Goal: Transaction & Acquisition: Purchase product/service

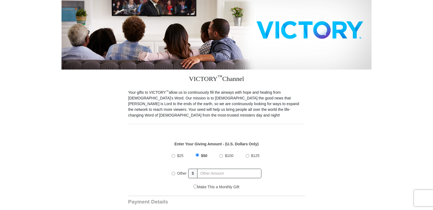
scroll to position [109, 0]
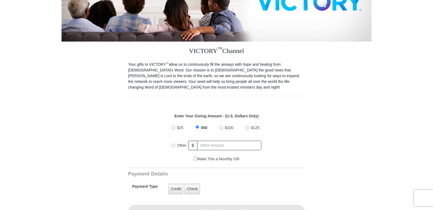
click at [173, 126] on input "$25" at bounding box center [174, 128] width 4 height 4
radio input "true"
click at [205, 141] on input "text" at bounding box center [230, 146] width 64 height 10
click at [174, 126] on input "$25" at bounding box center [174, 128] width 4 height 4
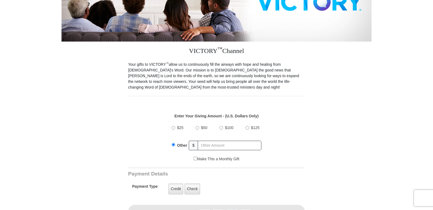
radio input "true"
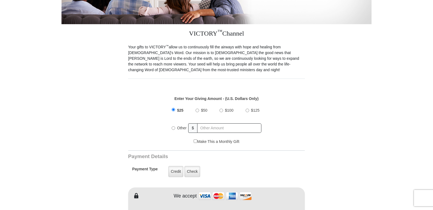
scroll to position [136, 0]
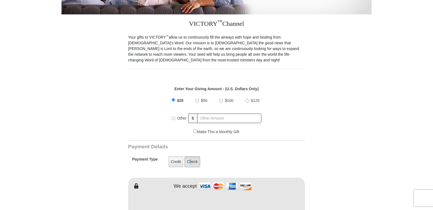
click at [191, 156] on label "Check" at bounding box center [192, 161] width 16 height 11
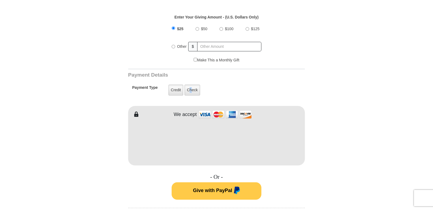
scroll to position [218, 0]
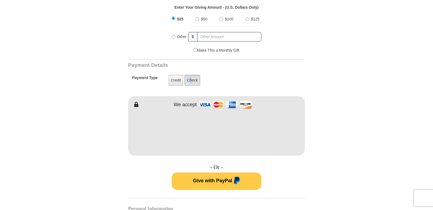
click at [193, 75] on label "Check" at bounding box center [192, 80] width 16 height 11
click at [0, 0] on input "Check" at bounding box center [0, 0] width 0 height 0
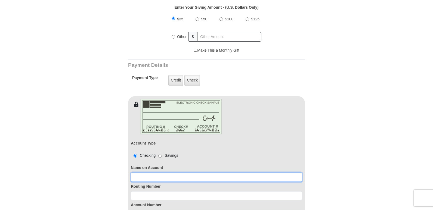
click at [143, 173] on input at bounding box center [216, 177] width 171 height 9
type input "[PERSON_NAME]"
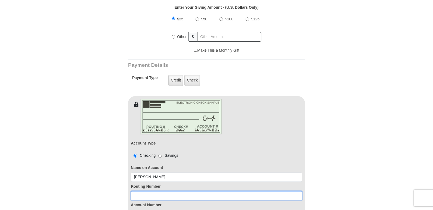
click at [147, 191] on input at bounding box center [216, 195] width 171 height 9
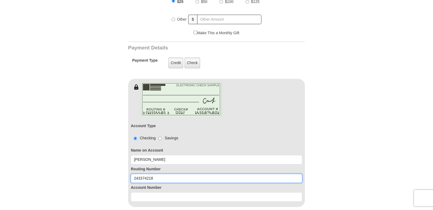
scroll to position [245, 0]
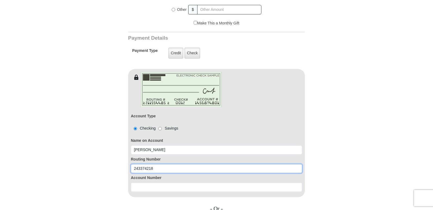
type input "243374218"
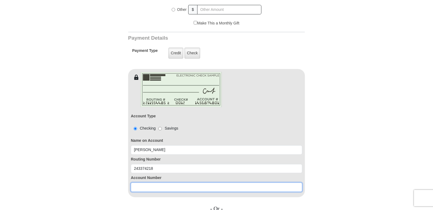
click at [140, 183] on input at bounding box center [216, 187] width 171 height 9
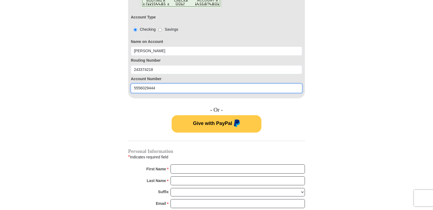
scroll to position [354, 0]
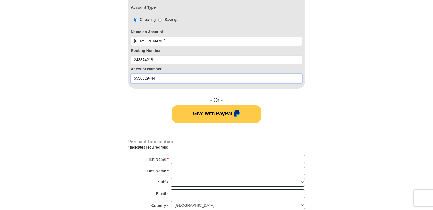
type input "5556029444"
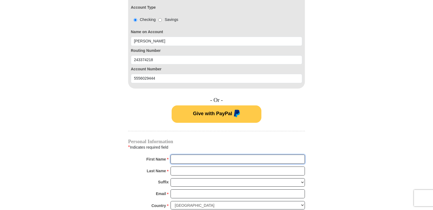
click at [178, 155] on input "First Name *" at bounding box center [238, 159] width 134 height 9
type input "[PERSON_NAME] & [PERSON_NAME]"
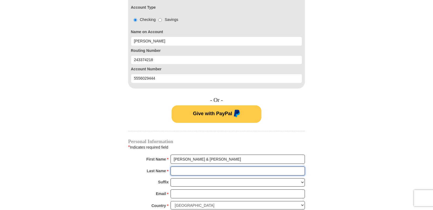
type input "[PERSON_NAME]"
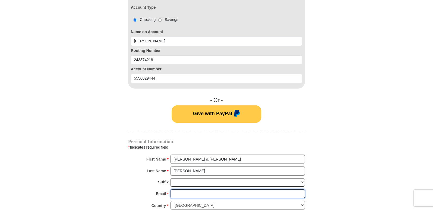
type input "[EMAIL_ADDRESS][DOMAIN_NAME]"
type input "[STREET_ADDRESS][PERSON_NAME]"
type input "NORTH [PERSON_NAME]"
select select "IN"
type input "46555"
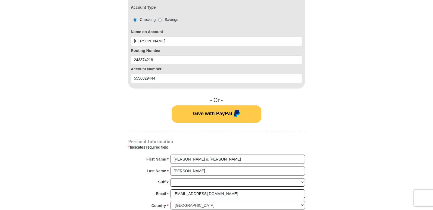
type input "5745182710"
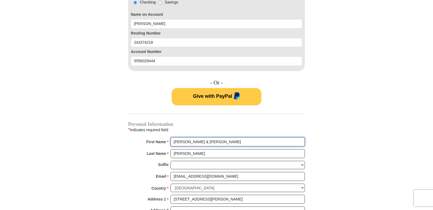
scroll to position [381, 0]
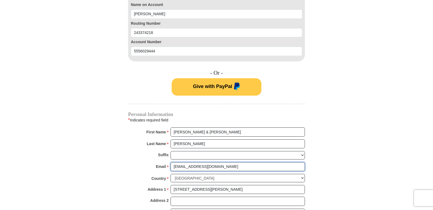
click at [174, 162] on input "[EMAIL_ADDRESS][DOMAIN_NAME]" at bounding box center [238, 166] width 134 height 9
type input "[EMAIL_ADDRESS][DOMAIN_NAME]"
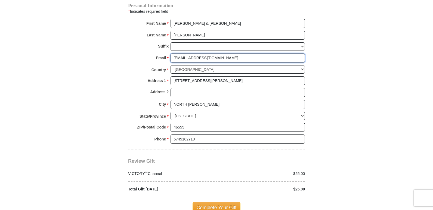
scroll to position [517, 0]
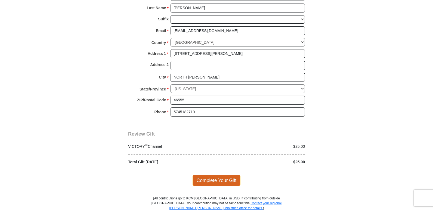
click at [218, 175] on span "Complete Your Gift" at bounding box center [217, 180] width 48 height 11
